Goal: Task Accomplishment & Management: Complete application form

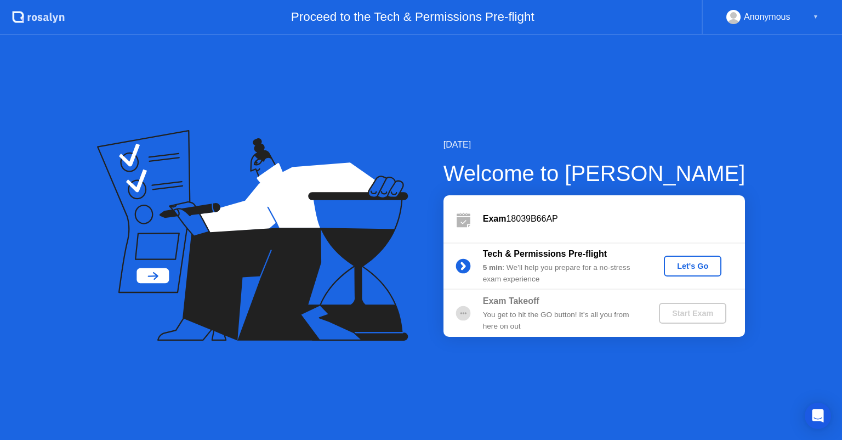
click at [691, 266] on div "Let's Go" at bounding box center [692, 265] width 49 height 9
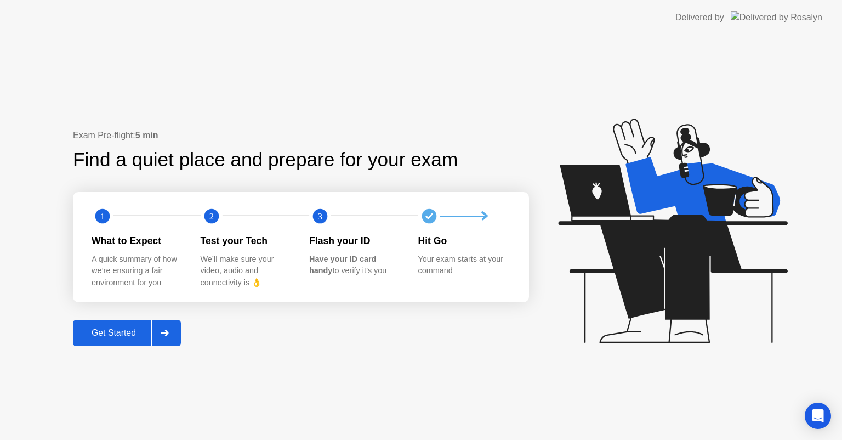
click at [132, 322] on button "Get Started" at bounding box center [127, 333] width 108 height 26
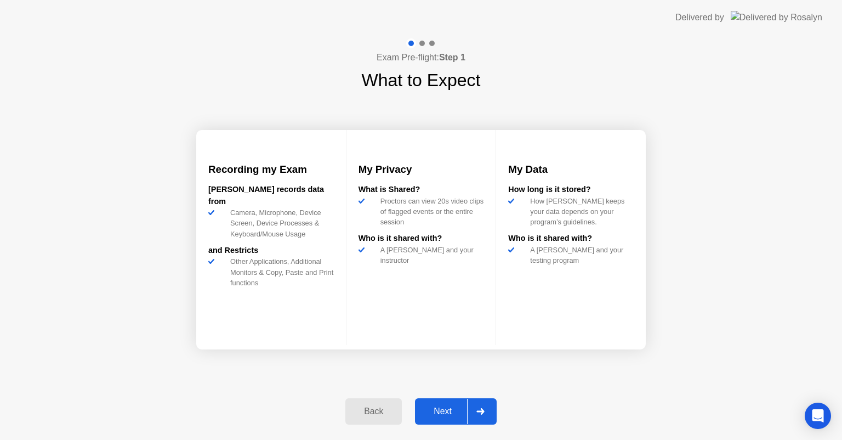
click at [435, 403] on button "Next" at bounding box center [456, 411] width 82 height 26
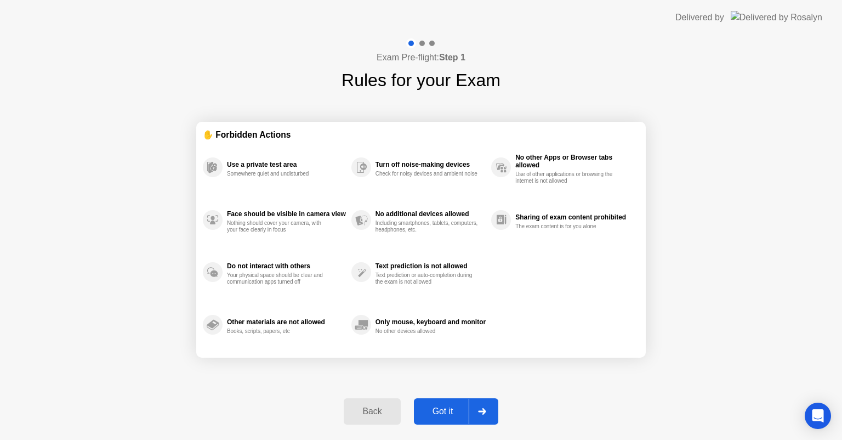
click at [435, 403] on button "Got it" at bounding box center [456, 411] width 84 height 26
select select "**********"
select select "*******"
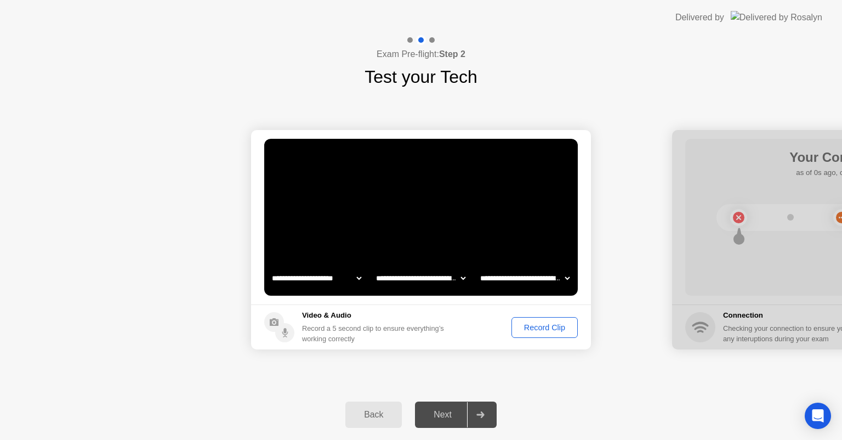
click at [540, 329] on div "Record Clip" at bounding box center [544, 327] width 59 height 9
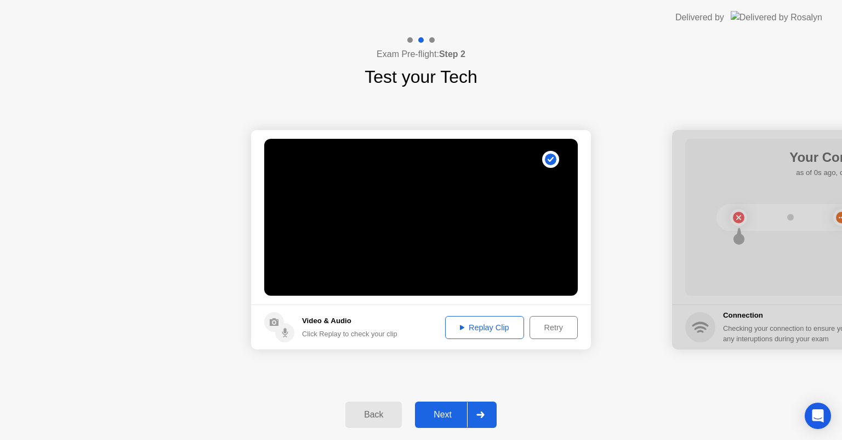
click at [432, 413] on div "Next" at bounding box center [442, 415] width 49 height 10
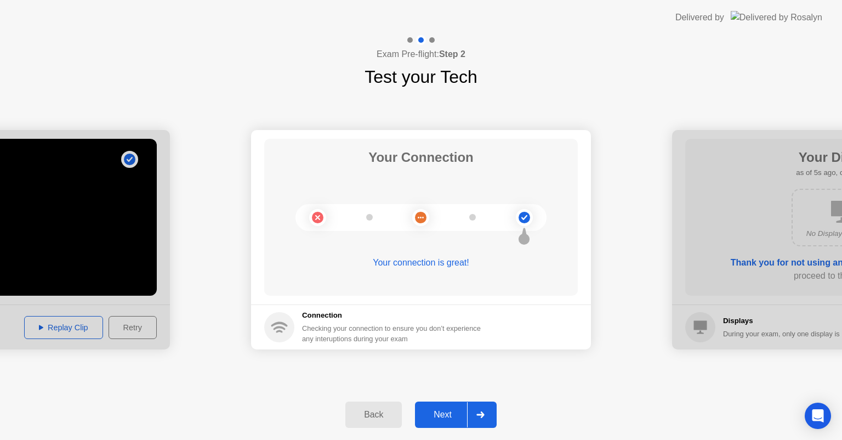
click at [433, 412] on div "Next" at bounding box center [442, 415] width 49 height 10
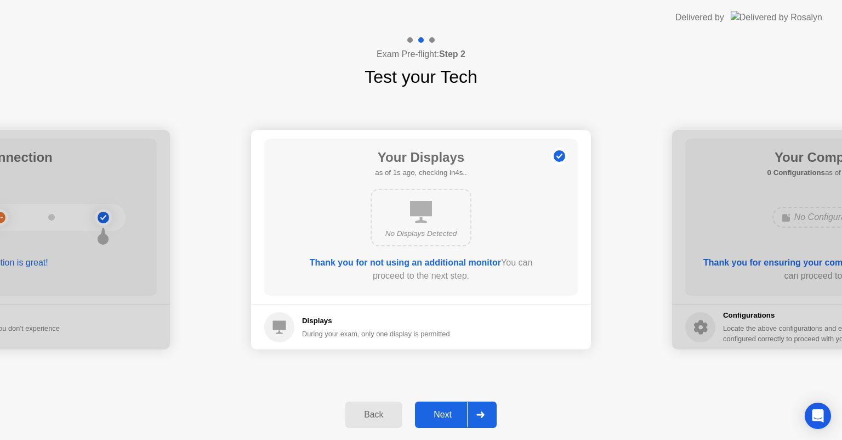
click at [433, 412] on div "Next" at bounding box center [442, 415] width 49 height 10
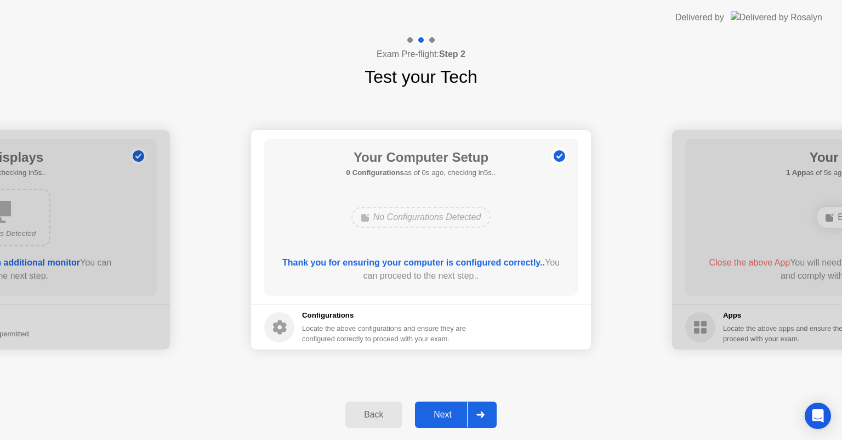
click at [433, 412] on div "Next" at bounding box center [442, 415] width 49 height 10
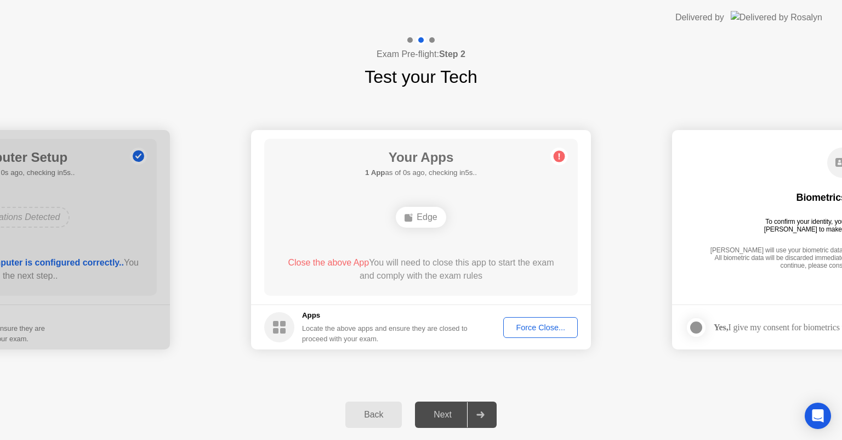
click at [534, 319] on button "Force Close..." at bounding box center [540, 327] width 75 height 21
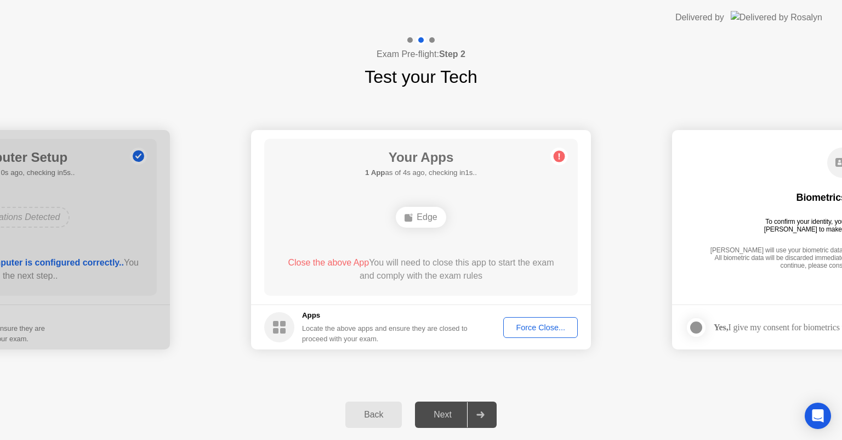
click at [534, 327] on div "Force Close..." at bounding box center [540, 327] width 67 height 9
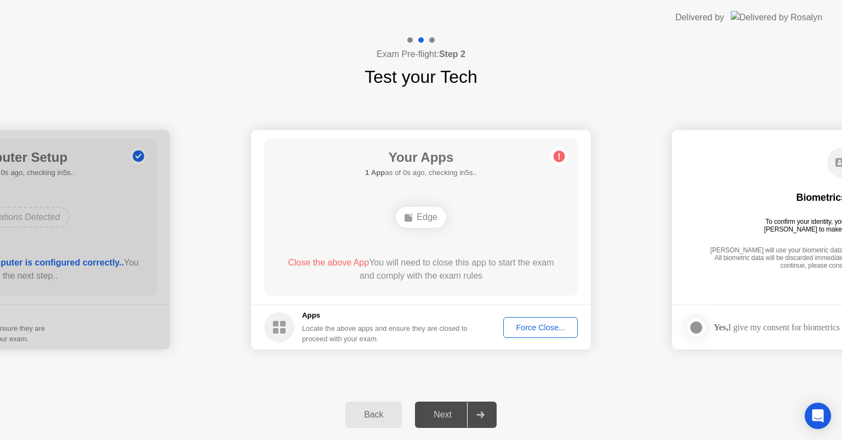
click at [533, 324] on div "Force Close..." at bounding box center [540, 327] width 67 height 9
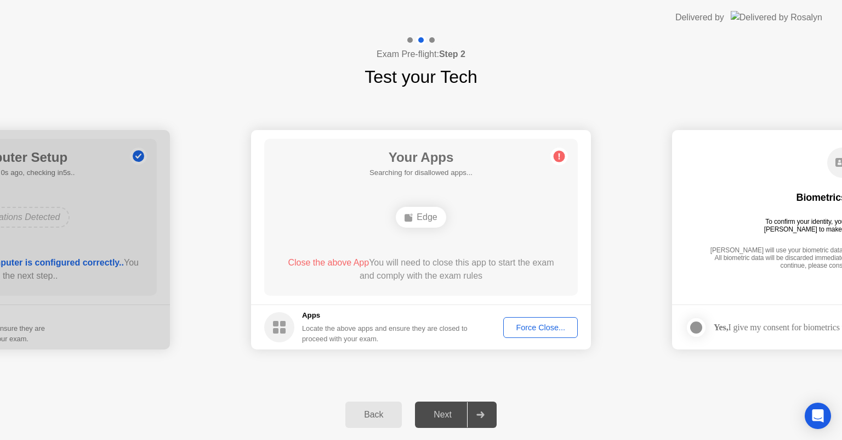
click at [534, 328] on div "Force Close..." at bounding box center [540, 327] width 67 height 9
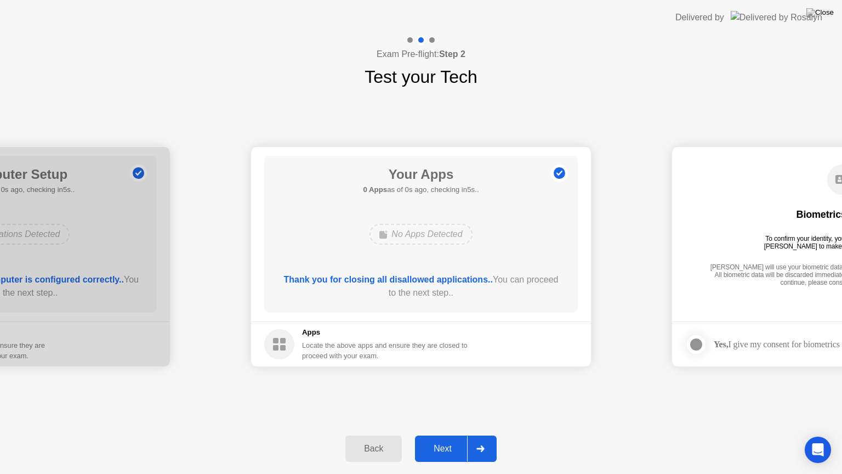
drag, startPoint x: 473, startPoint y: 285, endPoint x: 473, endPoint y: 298, distance: 12.6
click at [429, 439] on div "Next" at bounding box center [442, 448] width 49 height 10
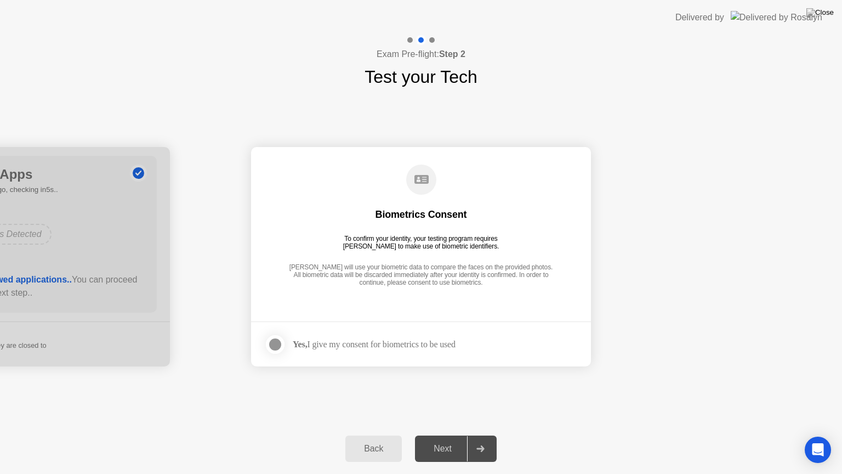
click at [277, 344] on div at bounding box center [275, 344] width 13 height 13
click at [439, 439] on div "Next" at bounding box center [442, 448] width 49 height 10
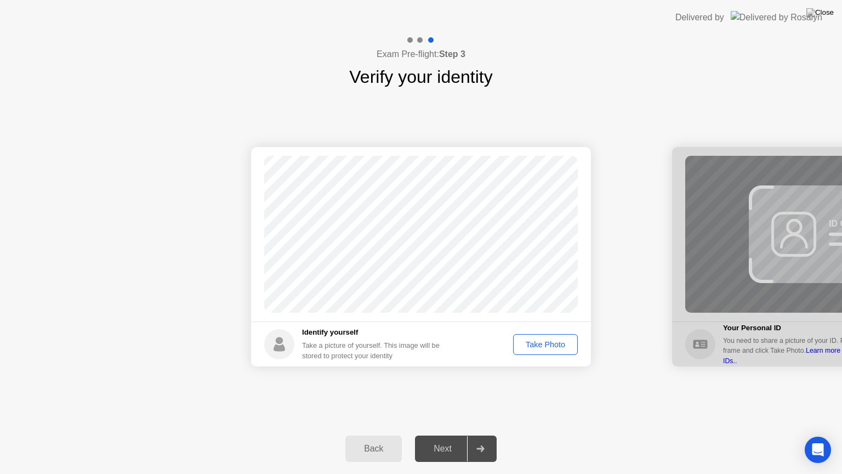
click at [546, 348] on div "Take Photo" at bounding box center [545, 344] width 57 height 9
click at [438, 437] on button "Next" at bounding box center [456, 448] width 82 height 26
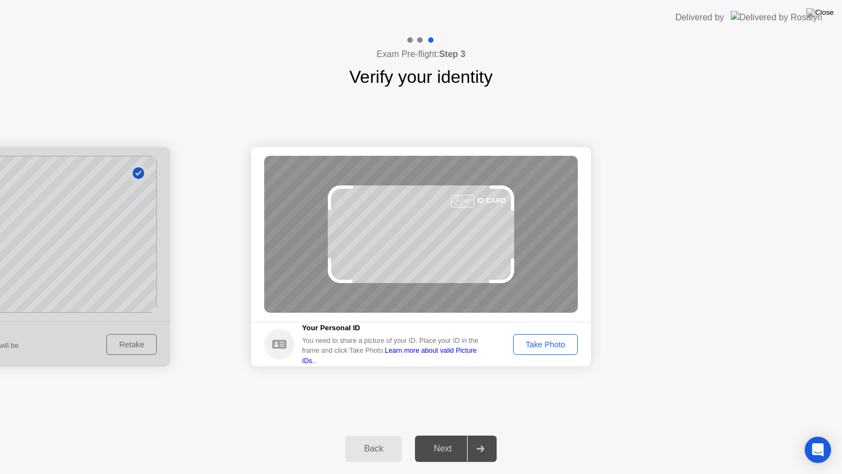
click at [558, 344] on div "Take Photo" at bounding box center [545, 344] width 57 height 9
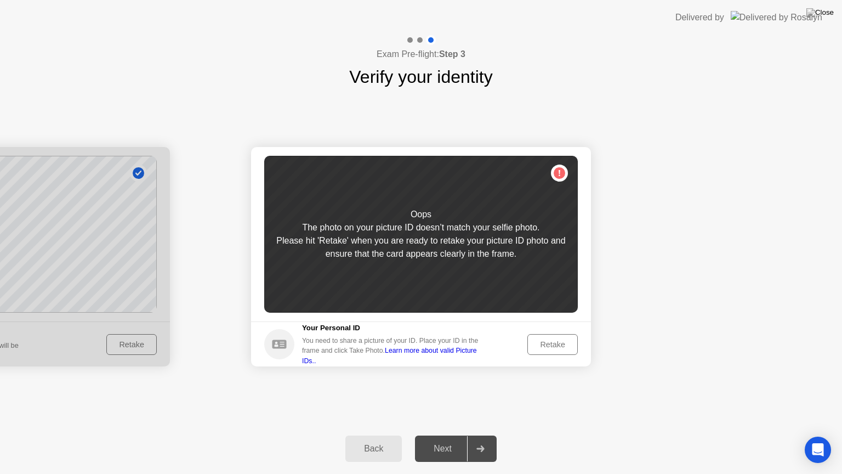
click at [558, 344] on div "Retake" at bounding box center [552, 344] width 43 height 9
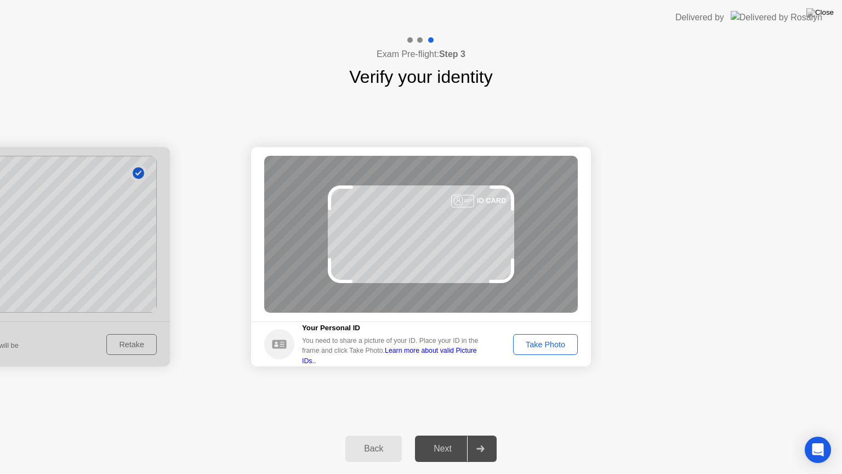
click at [558, 344] on div "Take Photo" at bounding box center [545, 344] width 57 height 9
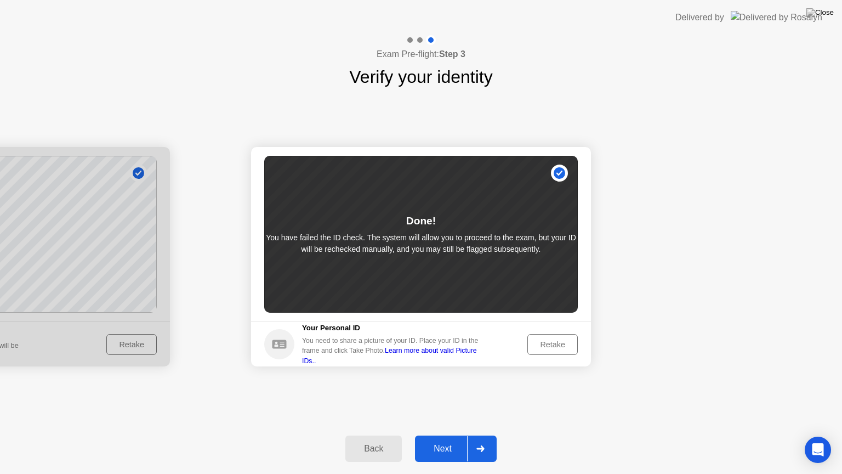
click at [439, 439] on div "Next" at bounding box center [442, 448] width 49 height 10
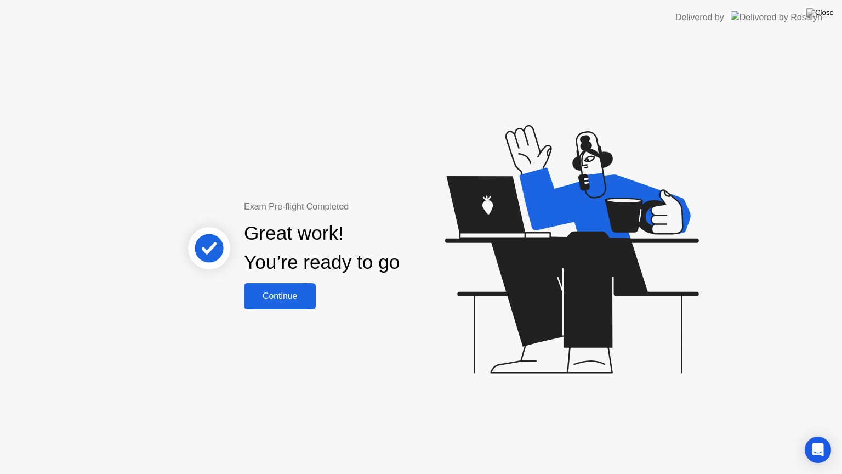
click at [290, 303] on button "Continue" at bounding box center [280, 296] width 72 height 26
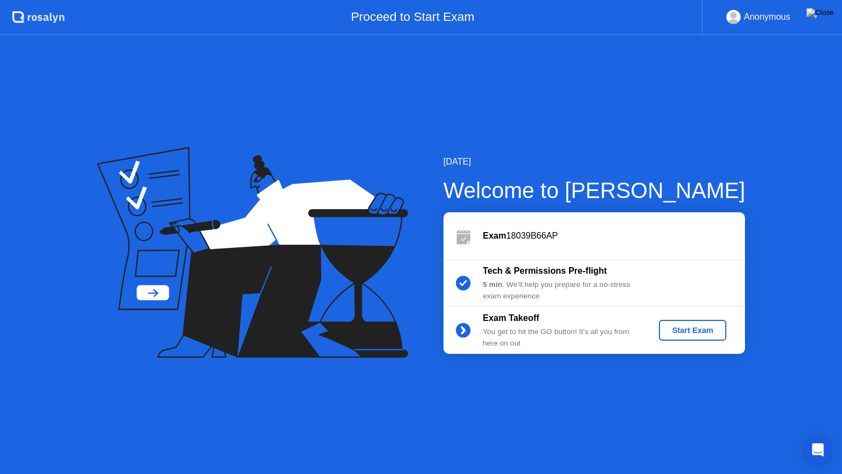
click at [687, 331] on div "Start Exam" at bounding box center [692, 330] width 59 height 9
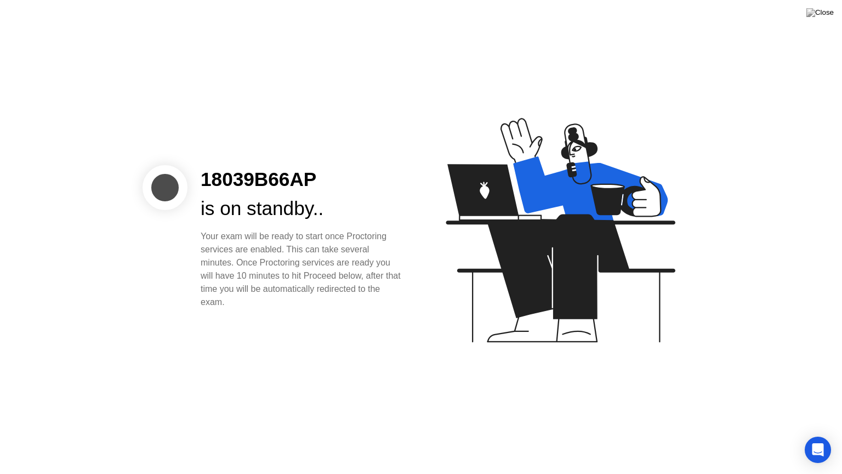
click at [834, 12] on button at bounding box center [820, 12] width 33 height 14
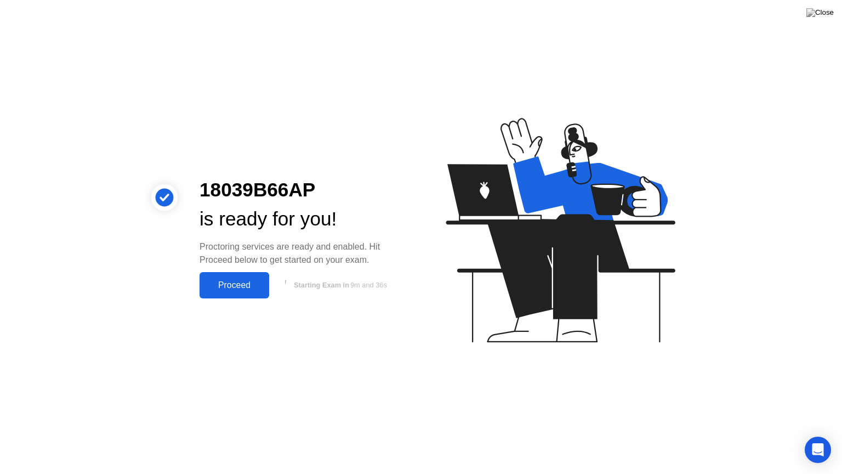
click at [238, 289] on div "Proceed" at bounding box center [234, 285] width 63 height 10
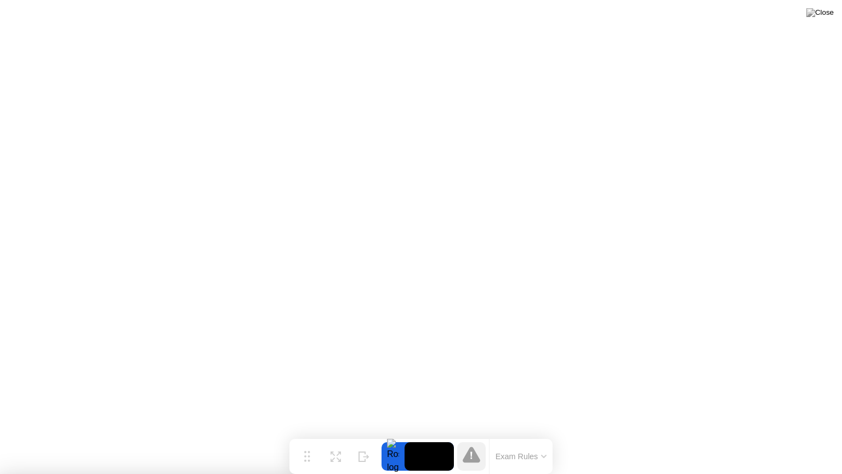
click at [833, 15] on img at bounding box center [819, 12] width 27 height 9
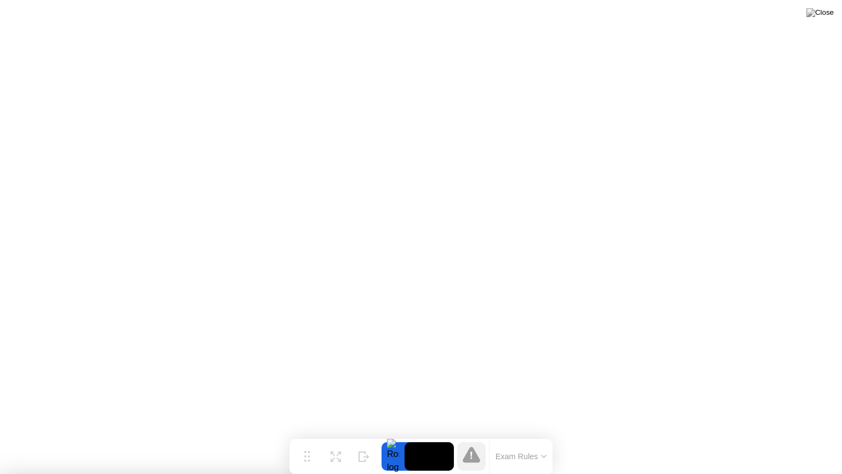
click at [832, 11] on img at bounding box center [819, 12] width 27 height 9
click at [827, 16] on img at bounding box center [819, 12] width 27 height 9
